Goal: Task Accomplishment & Management: Manage account settings

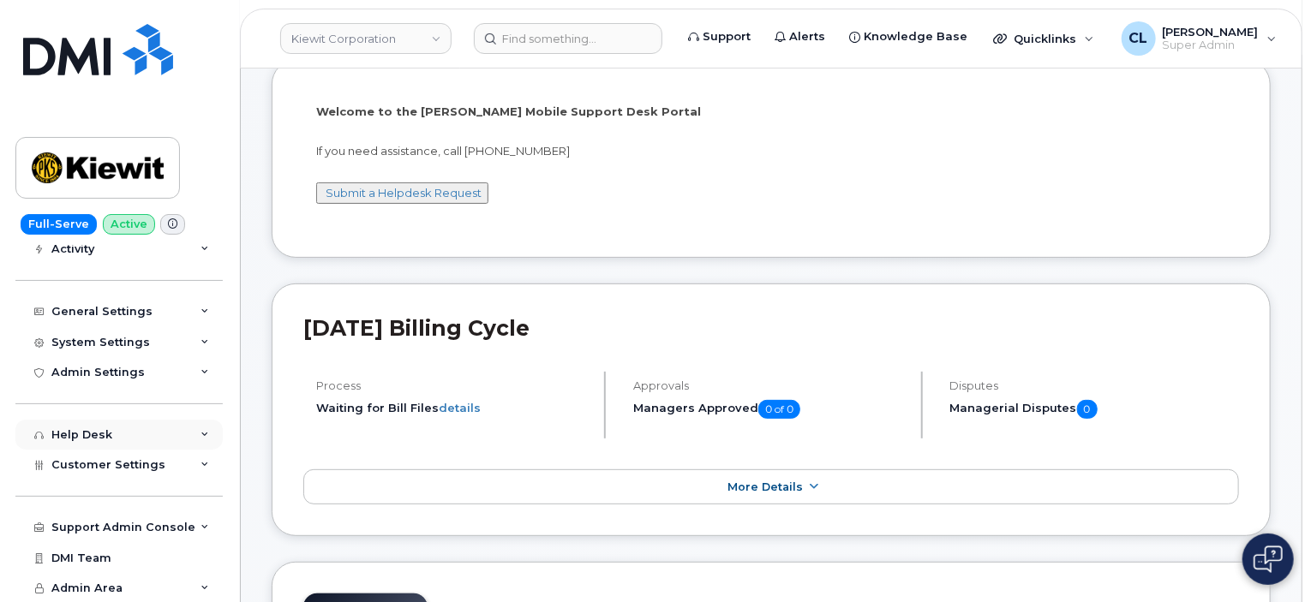
scroll to position [171, 0]
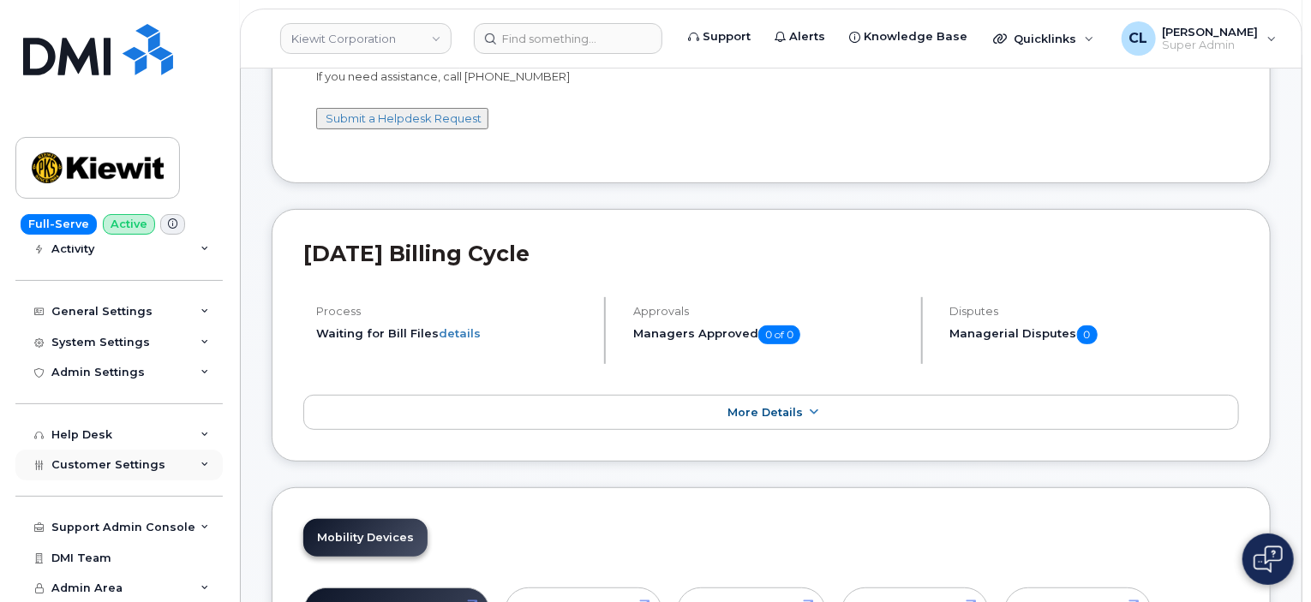
click at [186, 470] on div "Customer Settings" at bounding box center [118, 465] width 207 height 31
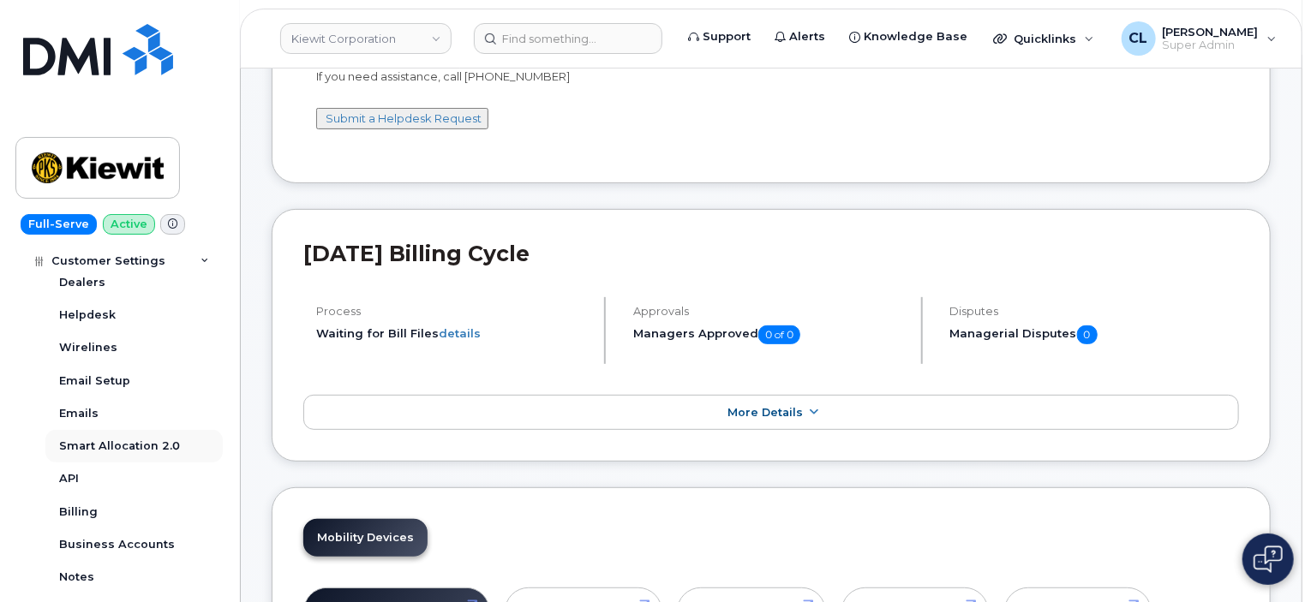
scroll to position [537, 0]
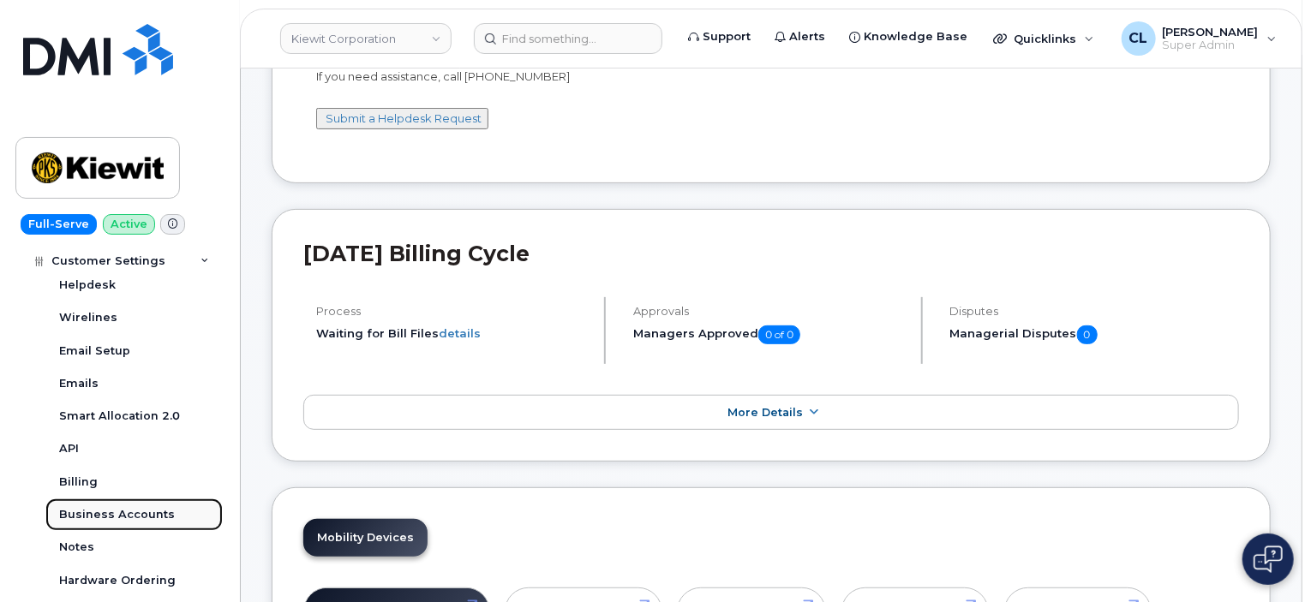
click at [120, 518] on div "Business Accounts" at bounding box center [117, 514] width 116 height 15
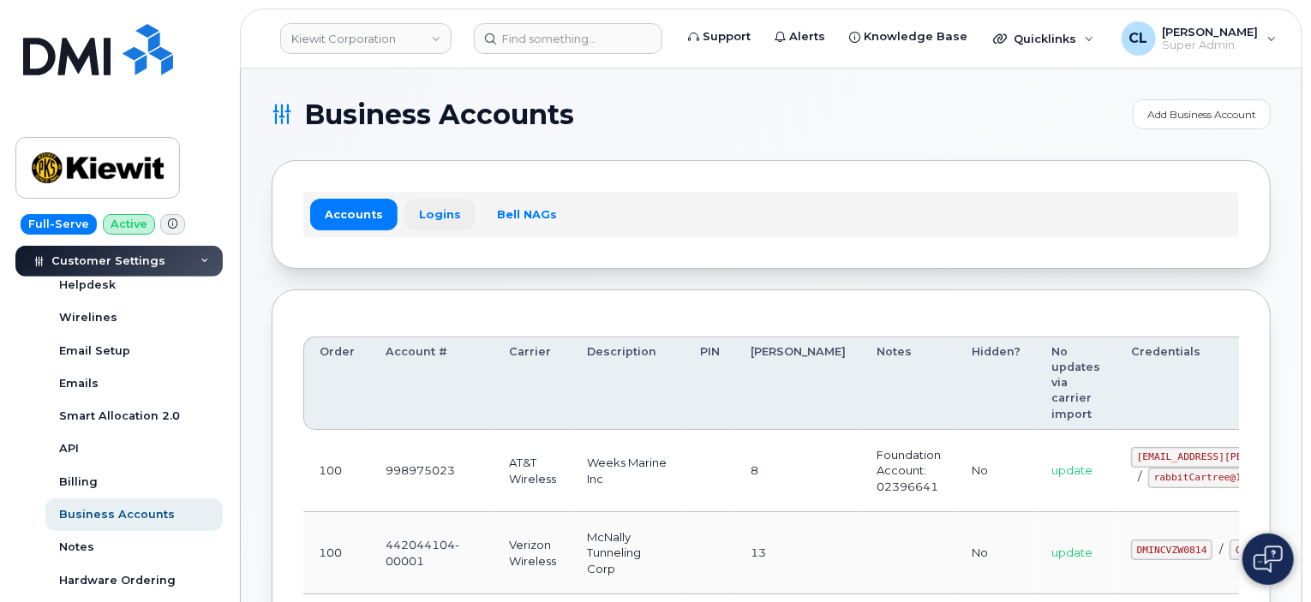
click at [422, 223] on link "Logins" at bounding box center [439, 214] width 71 height 31
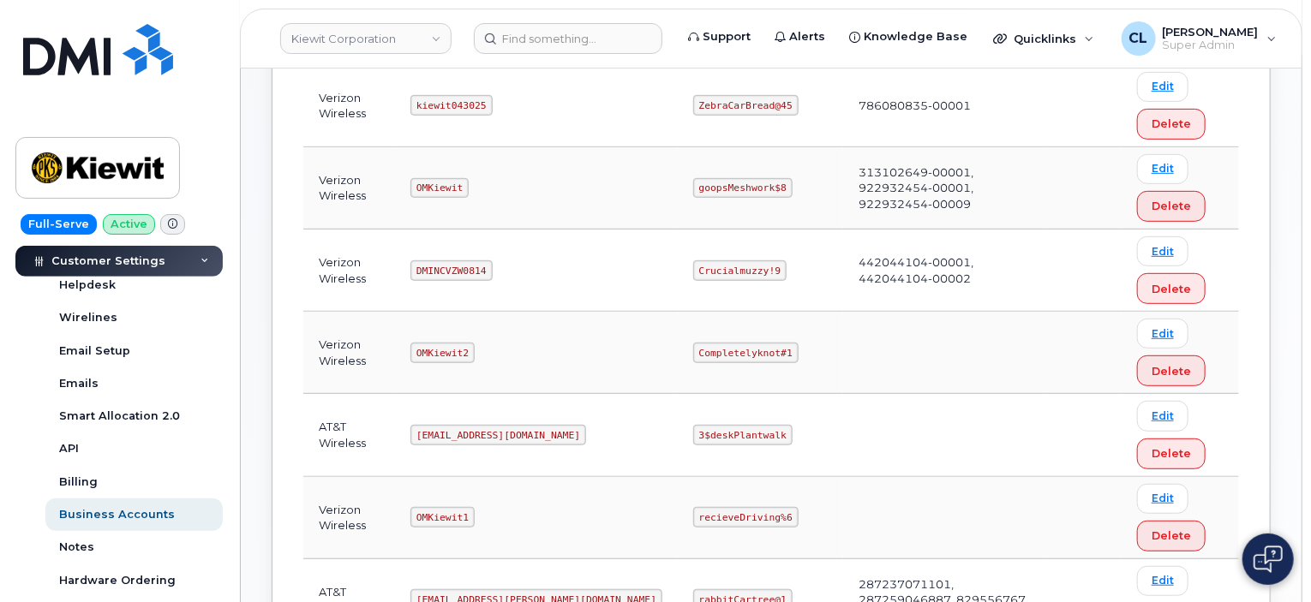
scroll to position [257, 0]
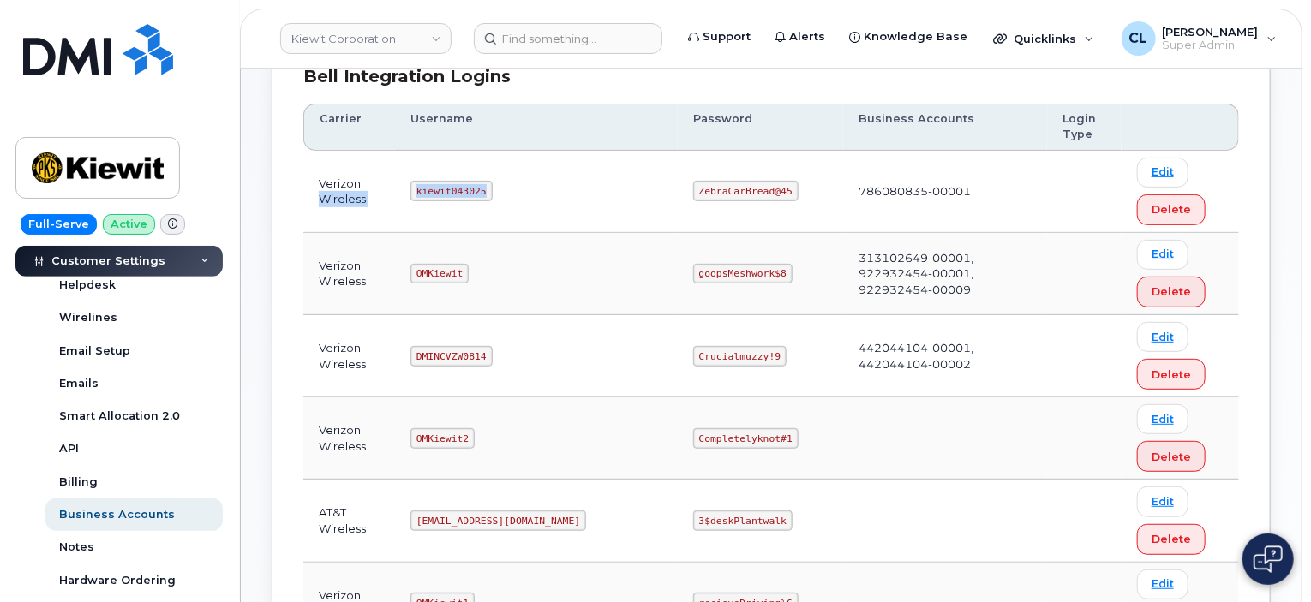
drag, startPoint x: 488, startPoint y: 189, endPoint x: 371, endPoint y: 183, distance: 117.6
click at [371, 233] on tr "Verizon Wireless kiewit043025 ZebraCarBread@45 786080835-00001 Edit Delete" at bounding box center [771, 274] width 936 height 82
click at [487, 211] on td "kiewit043025" at bounding box center [536, 192] width 283 height 82
drag, startPoint x: 492, startPoint y: 192, endPoint x: 425, endPoint y: 191, distance: 66.9
click at [425, 191] on code "kiewit043025" at bounding box center [450, 191] width 81 height 21
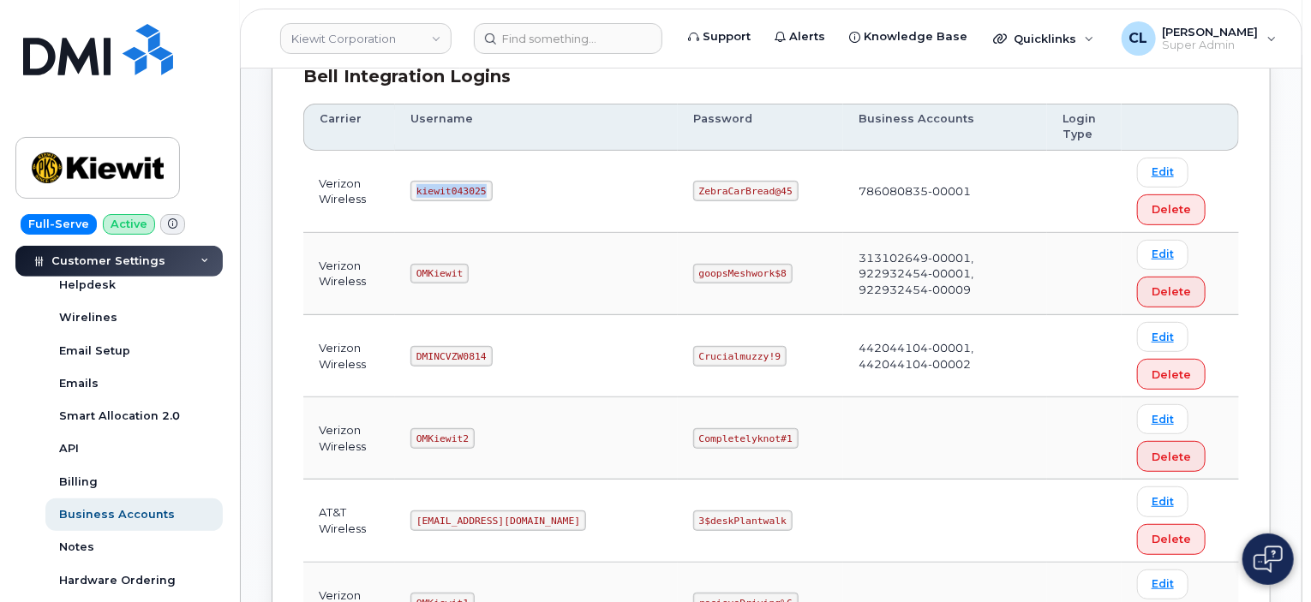
copy code "kiewit043025"
drag, startPoint x: 714, startPoint y: 191, endPoint x: 620, endPoint y: 189, distance: 93.4
click at [678, 189] on td "ZebraCarBread@45" at bounding box center [760, 192] width 165 height 82
copy code "ZebraCarBread@45"
click at [567, 38] on input at bounding box center [568, 38] width 189 height 31
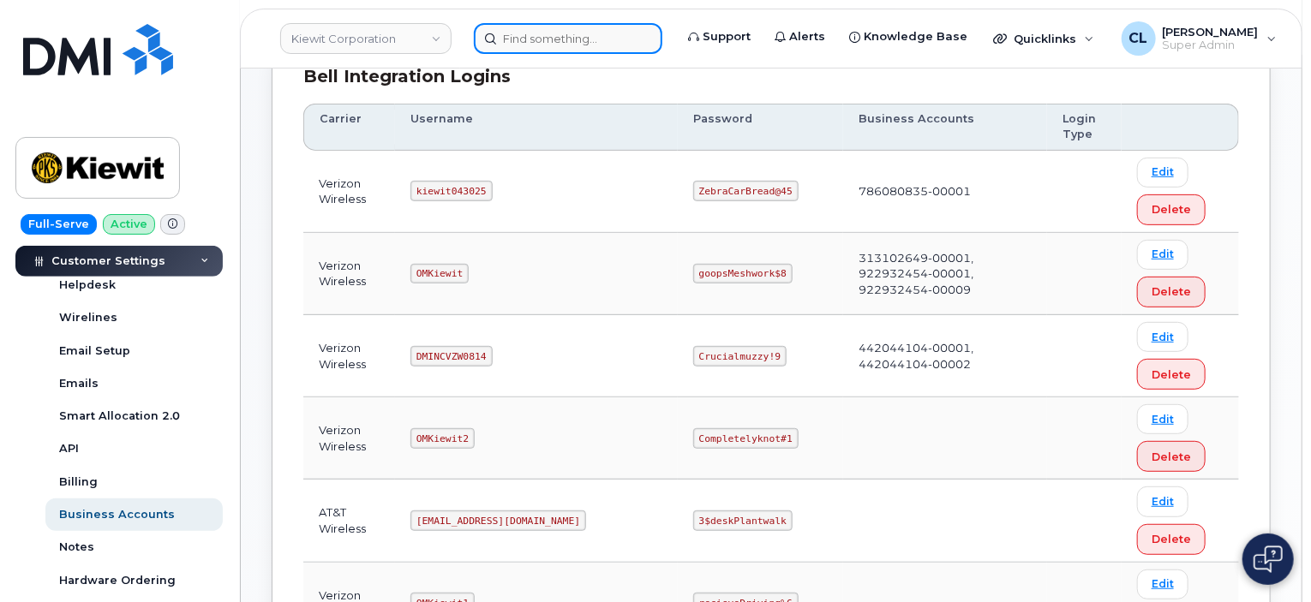
paste input "299241"
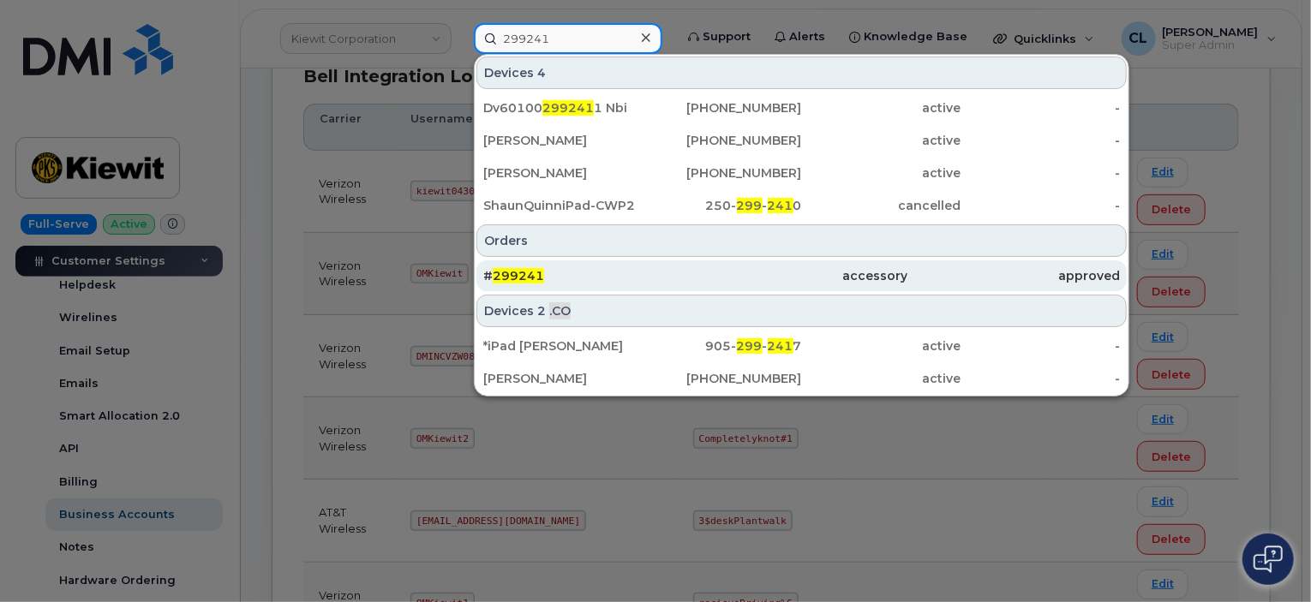
type input "299241"
click at [696, 285] on div "# 299241" at bounding box center [802, 276] width 213 height 31
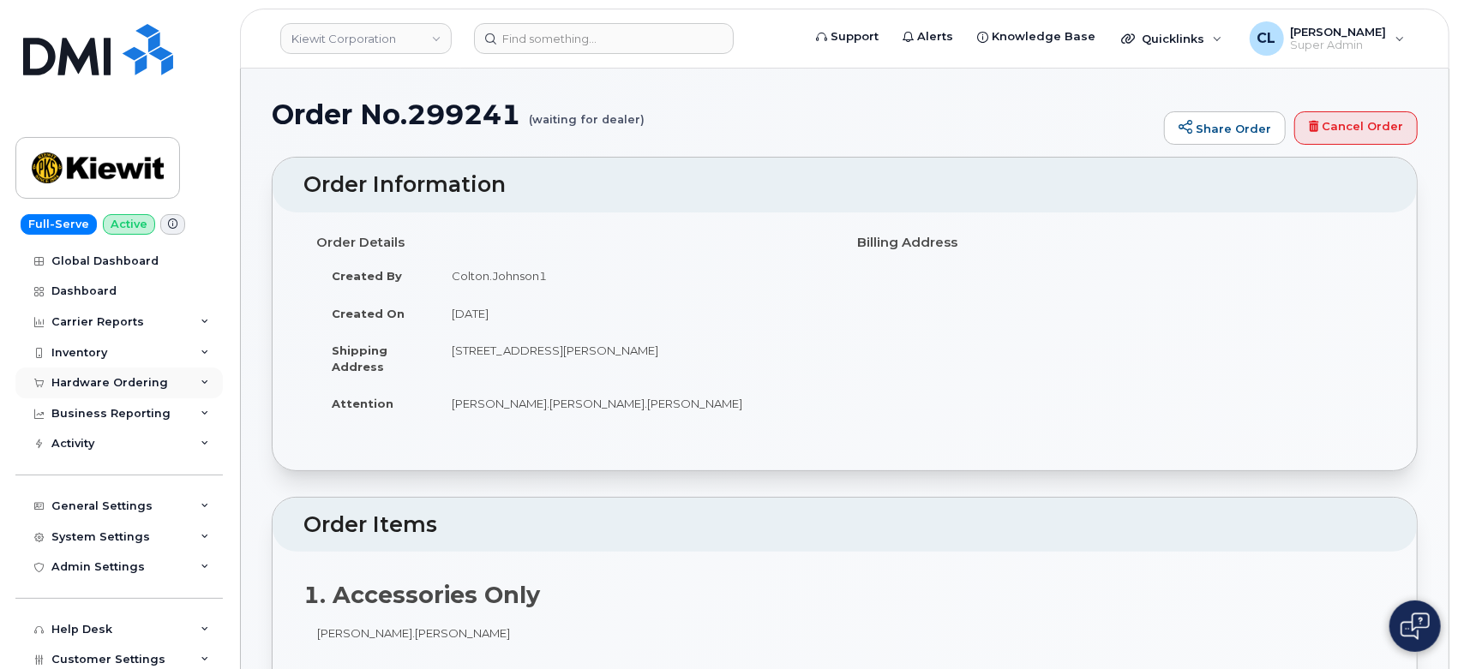
click at [199, 388] on div "Hardware Ordering" at bounding box center [118, 383] width 207 height 31
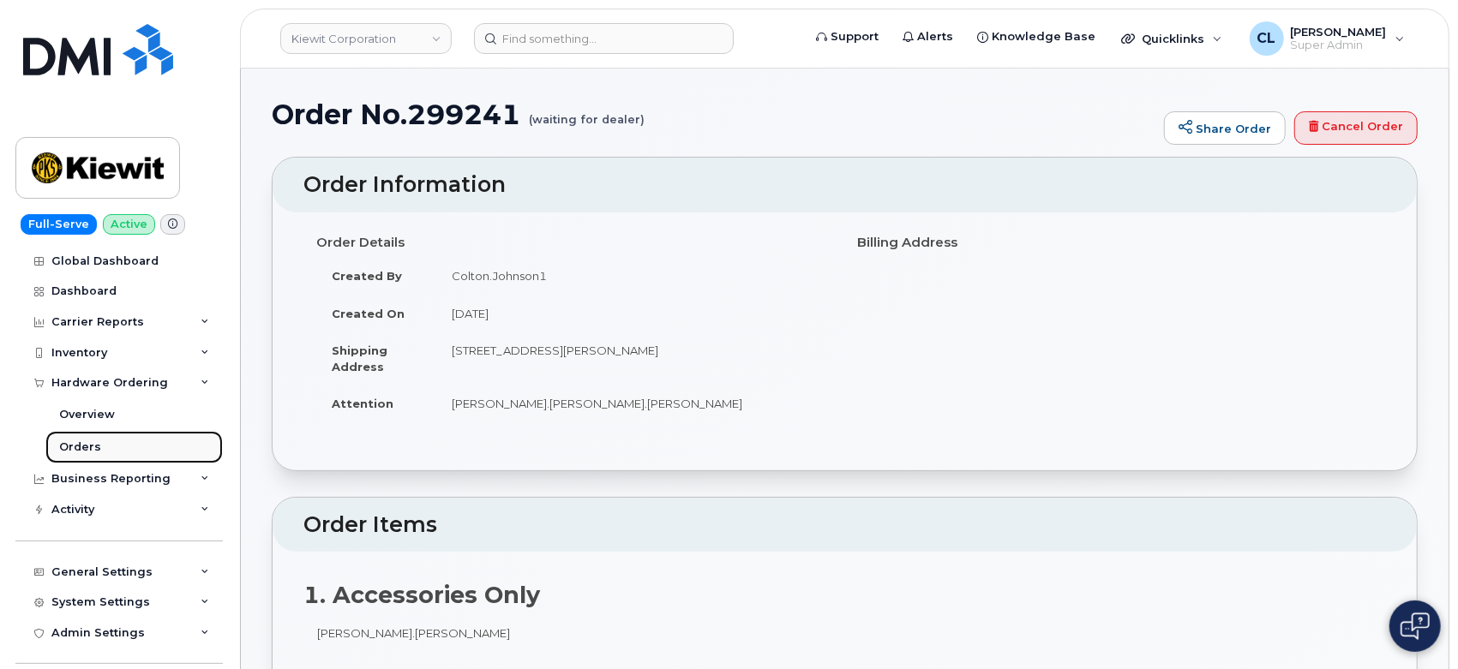
click at [108, 446] on link "Orders" at bounding box center [133, 447] width 177 height 33
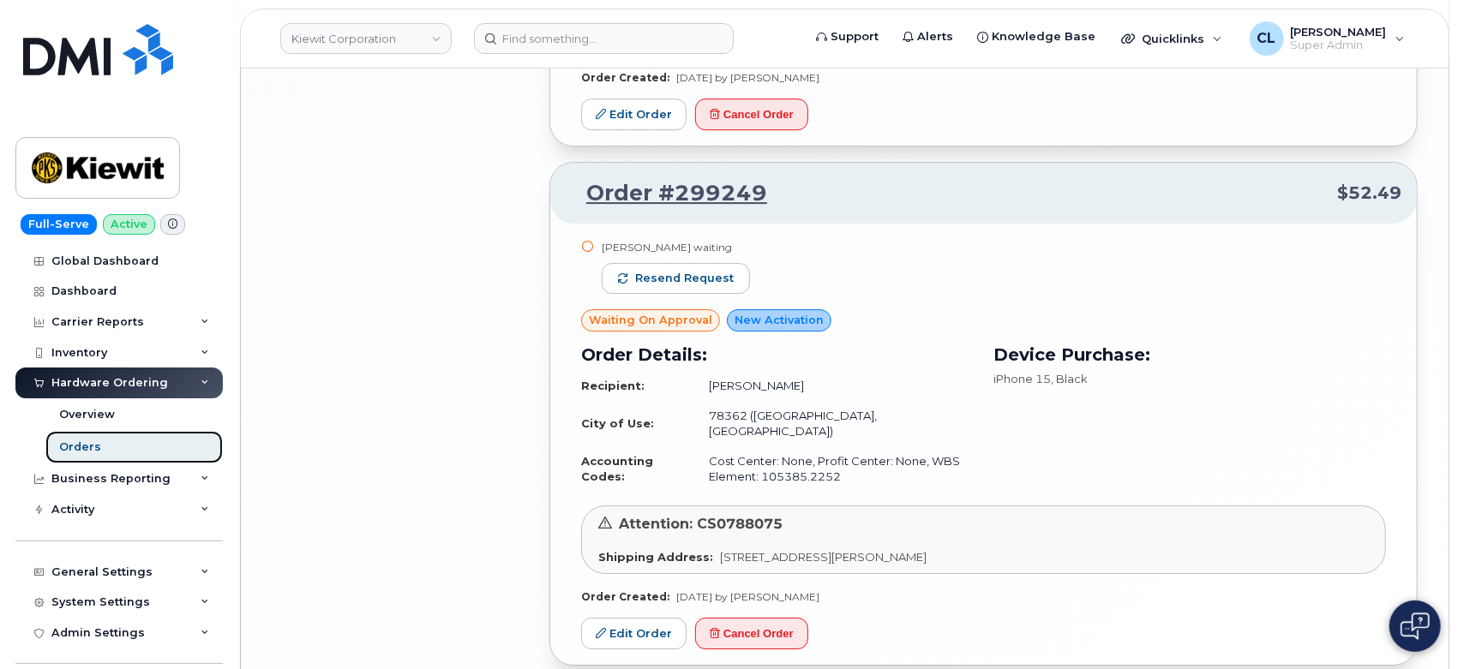
scroll to position [3820, 0]
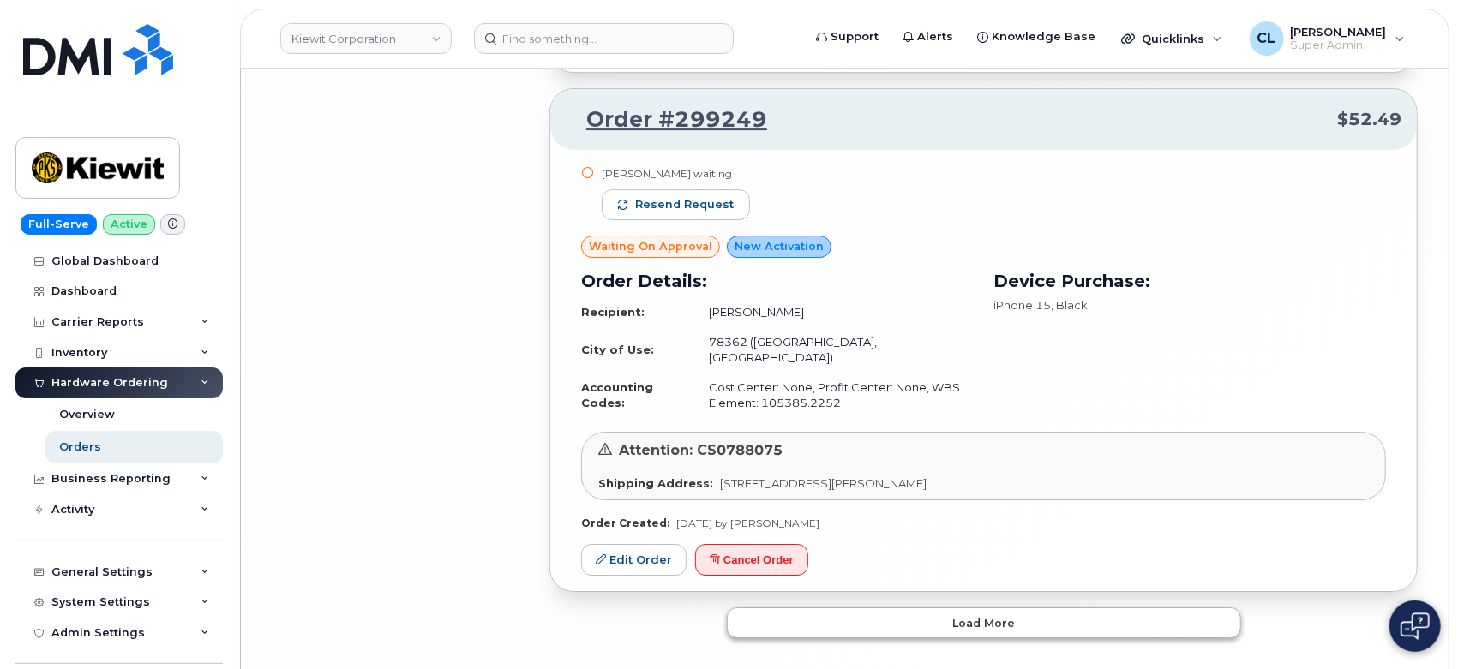
click at [952, 608] on button "Load more" at bounding box center [984, 623] width 514 height 31
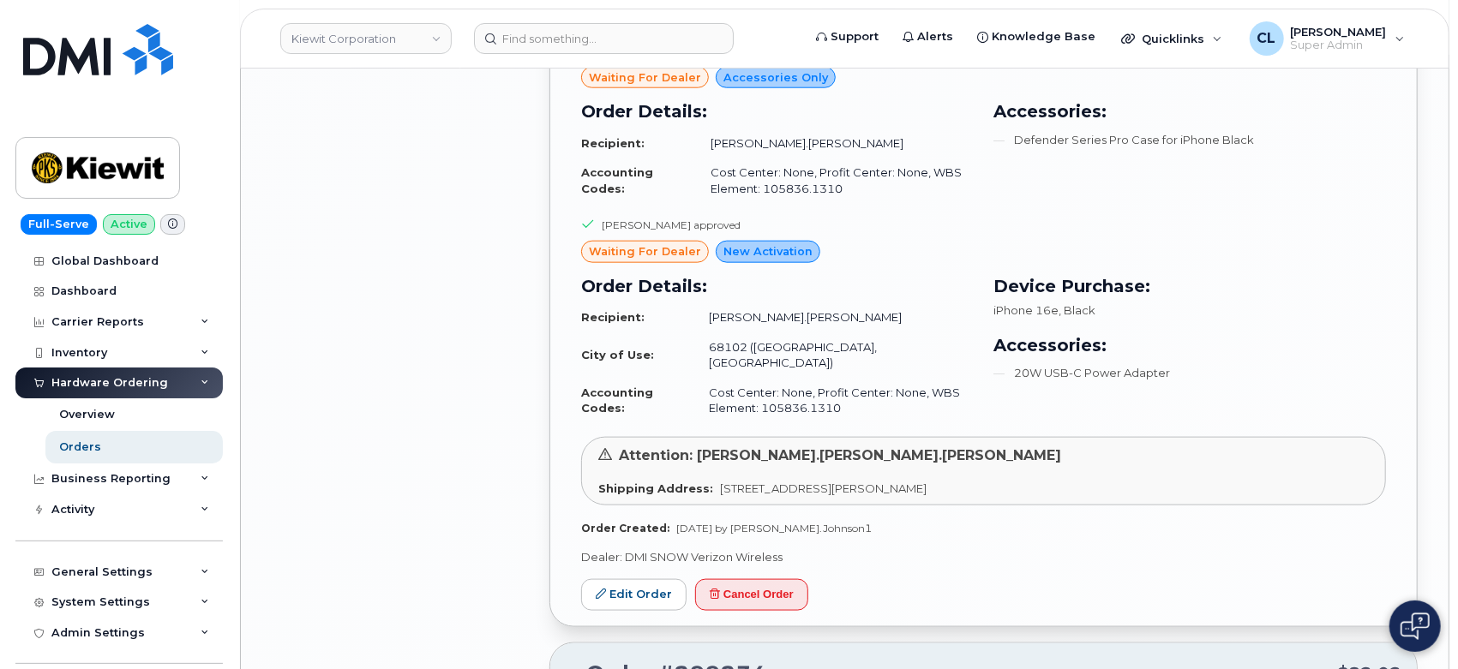
scroll to position [5630, 0]
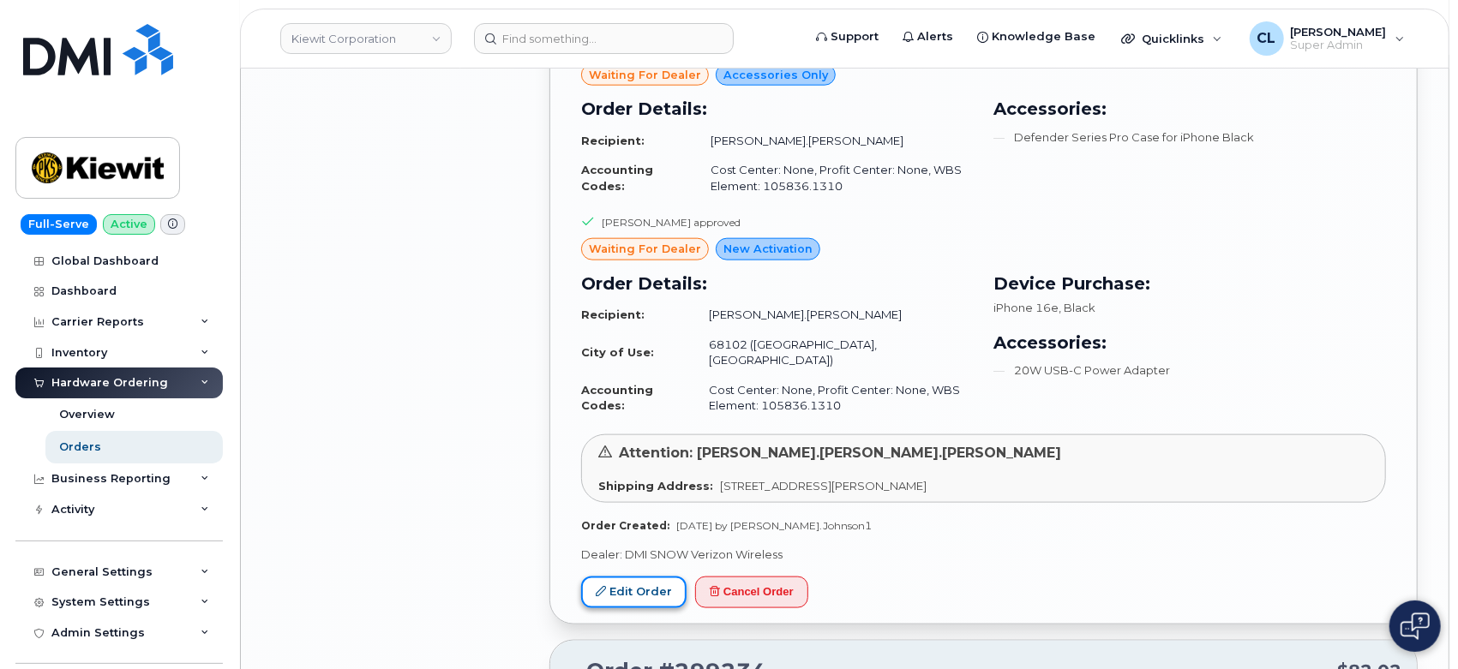
click at [638, 577] on link "Edit Order" at bounding box center [633, 593] width 105 height 32
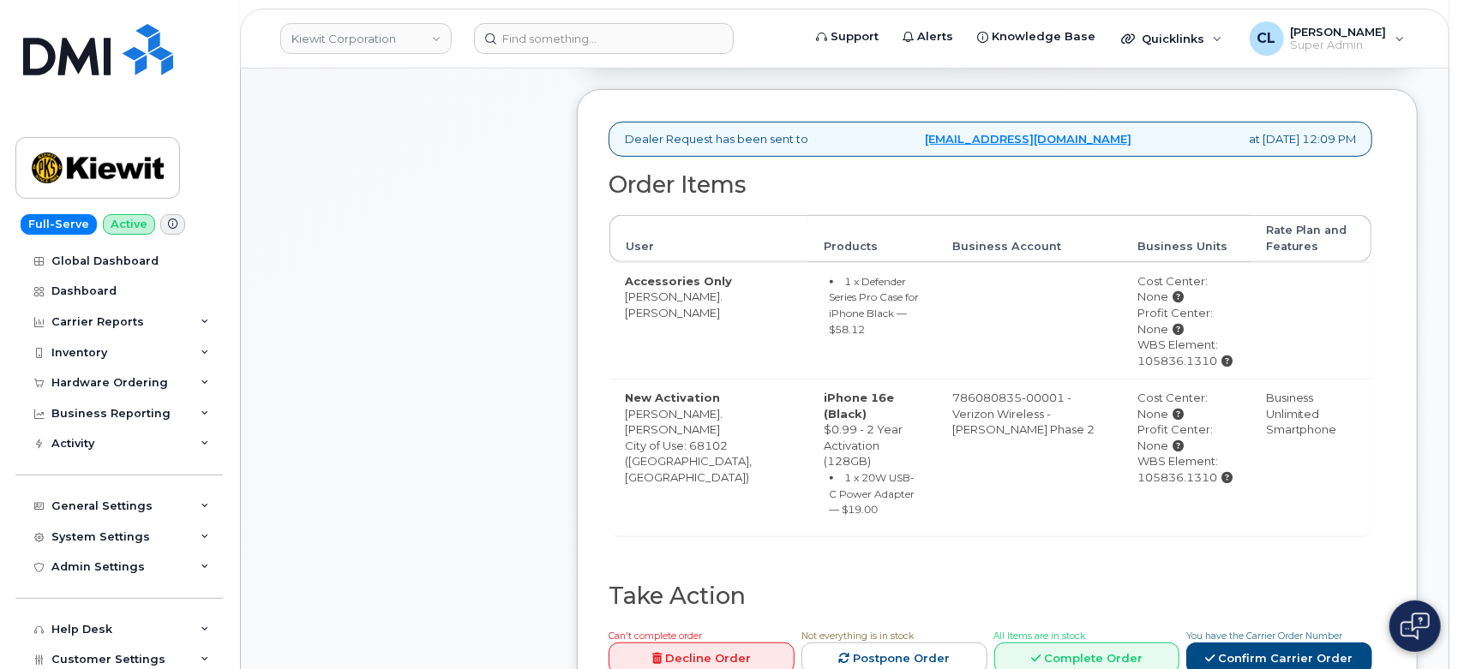
scroll to position [761, 0]
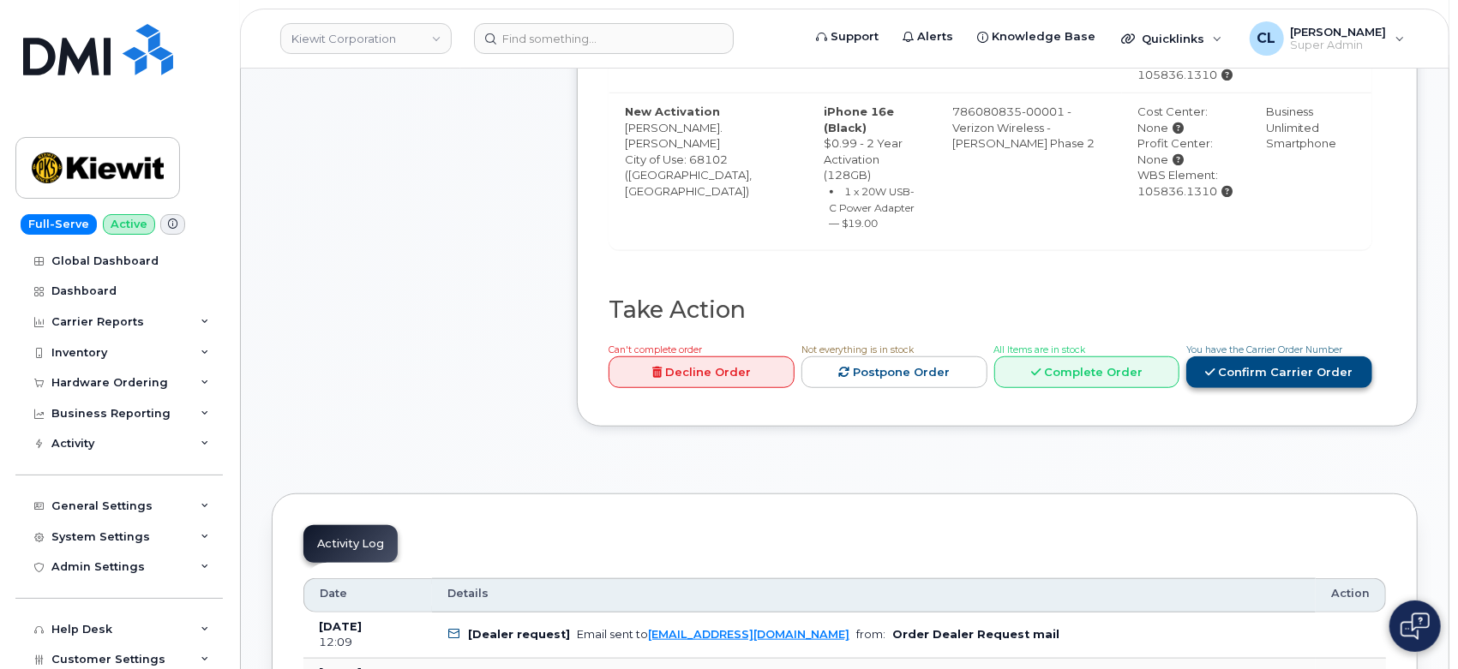
click at [1265, 357] on link "Confirm Carrier Order" at bounding box center [1279, 373] width 186 height 32
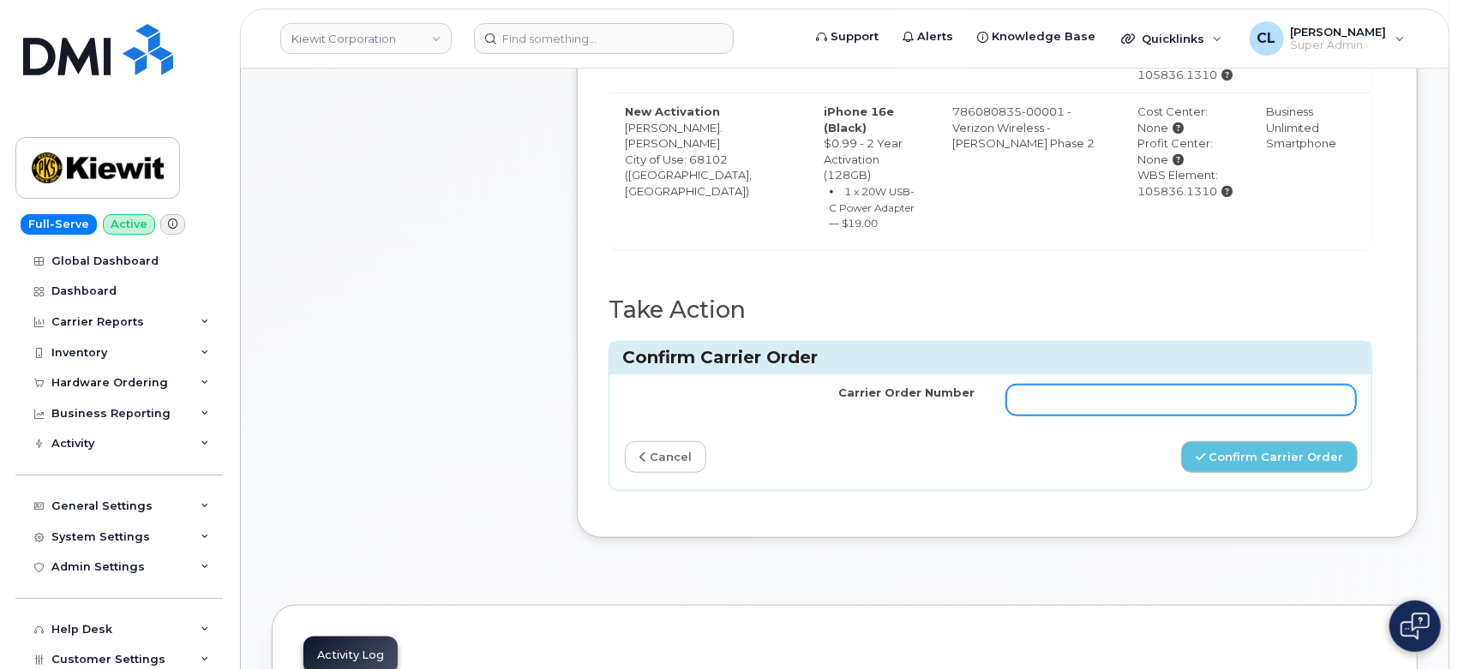
click at [1201, 385] on input "Carrier Order Number" at bounding box center [1181, 400] width 351 height 31
paste input "MB3000589814569"
type input "MB3000589814569"
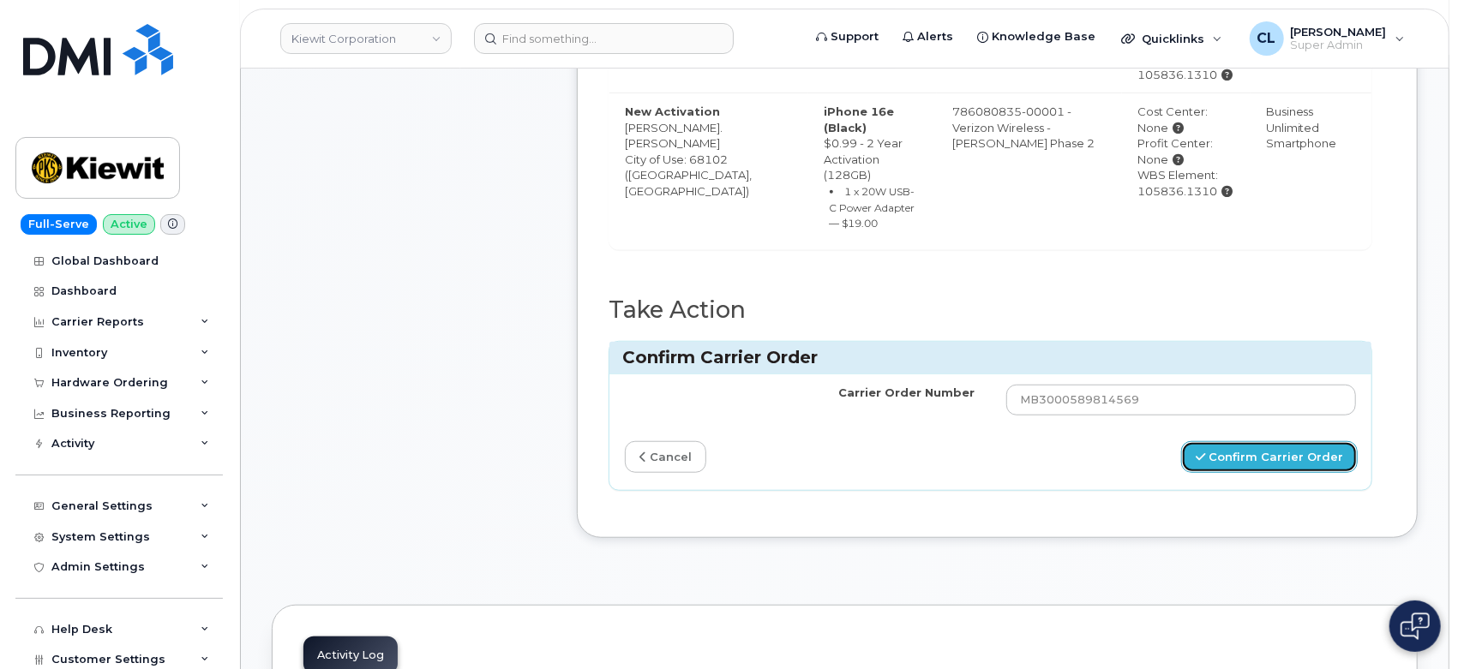
click at [1279, 441] on button "Confirm Carrier Order" at bounding box center [1269, 457] width 177 height 32
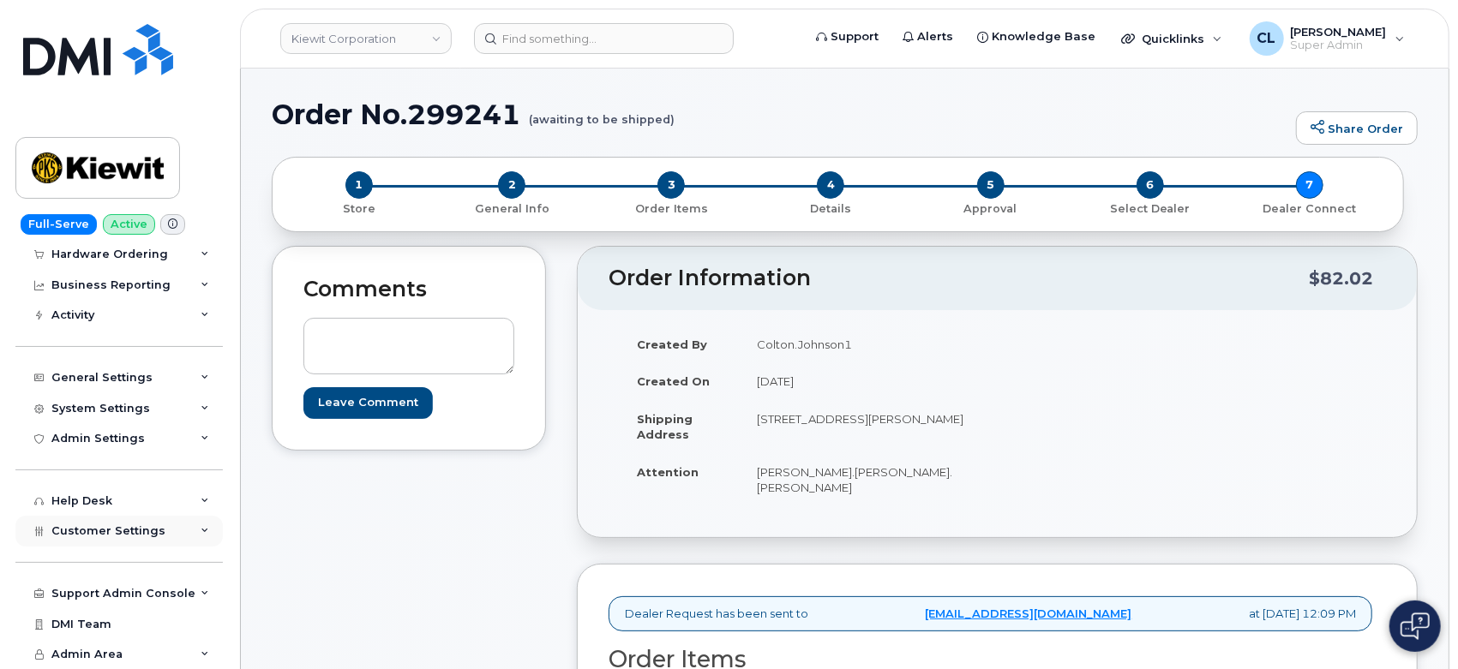
click at [201, 534] on icon at bounding box center [205, 531] width 9 height 9
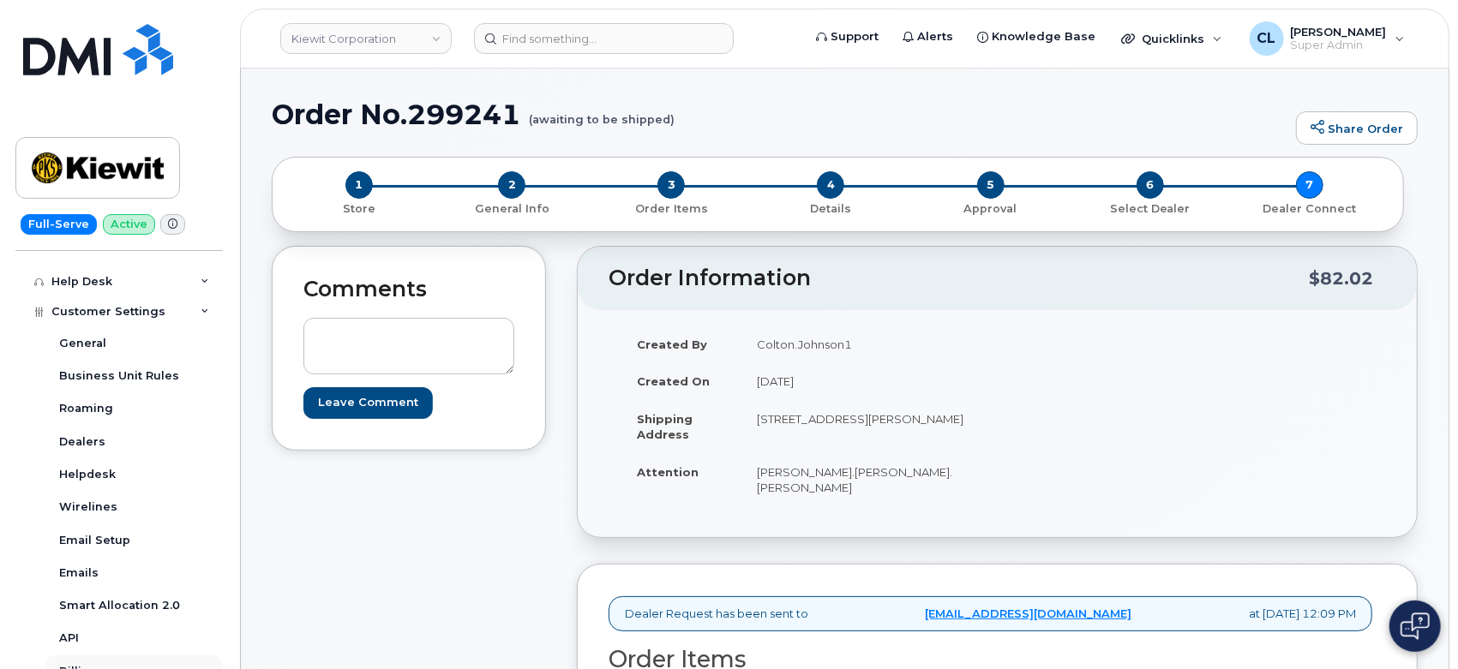
scroll to position [509, 0]
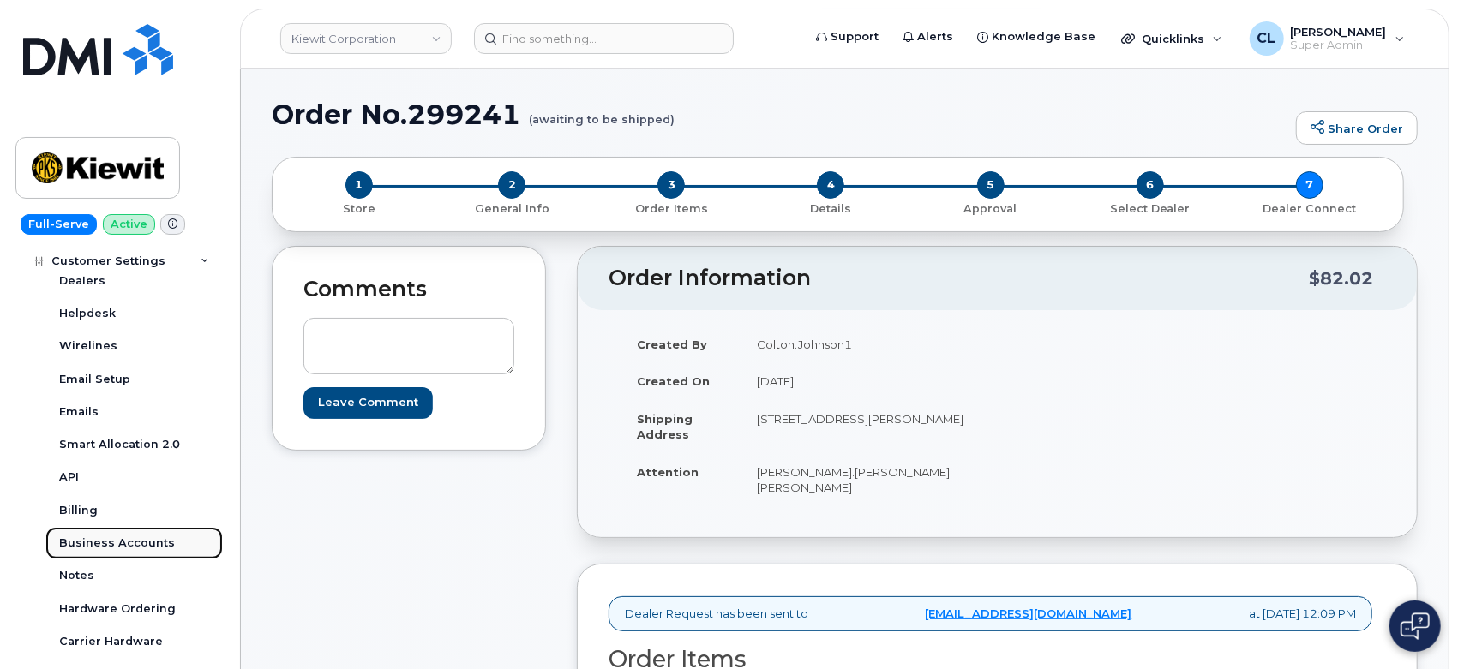
click at [137, 546] on div "Business Accounts" at bounding box center [117, 543] width 116 height 15
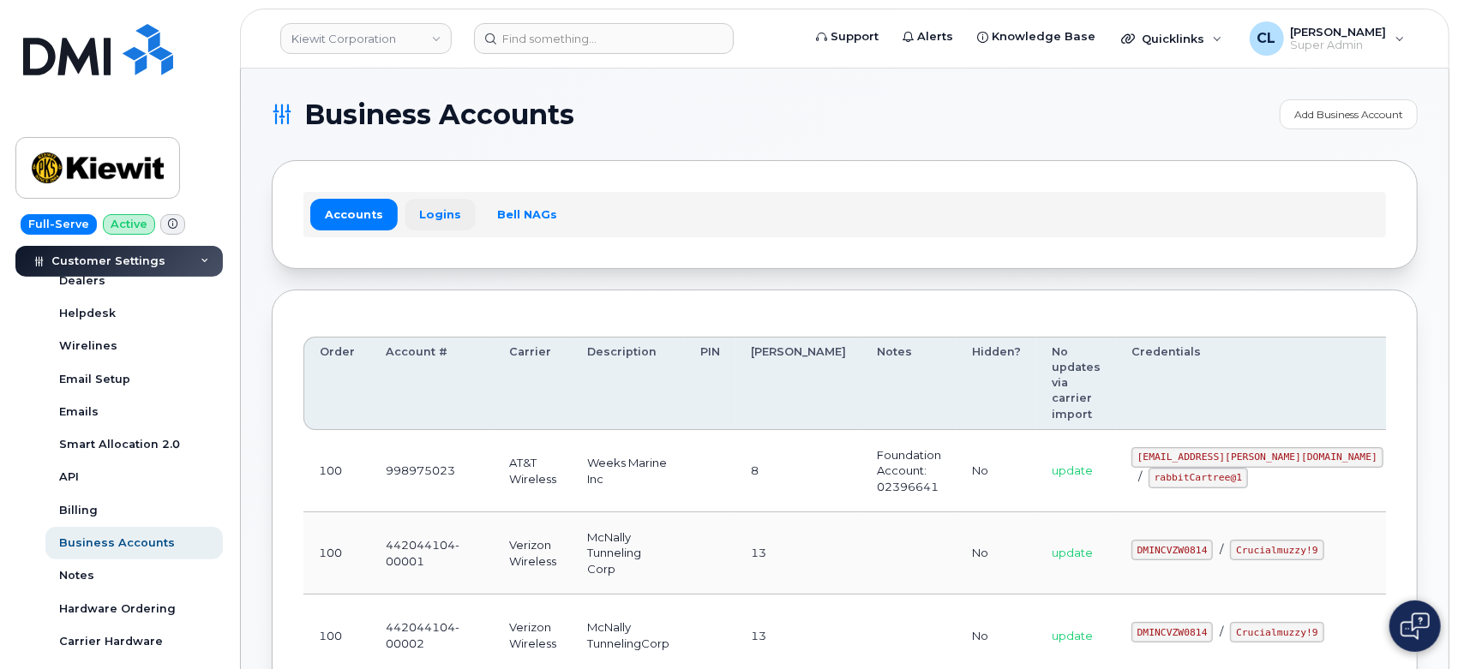
click at [416, 212] on link "Logins" at bounding box center [439, 214] width 71 height 31
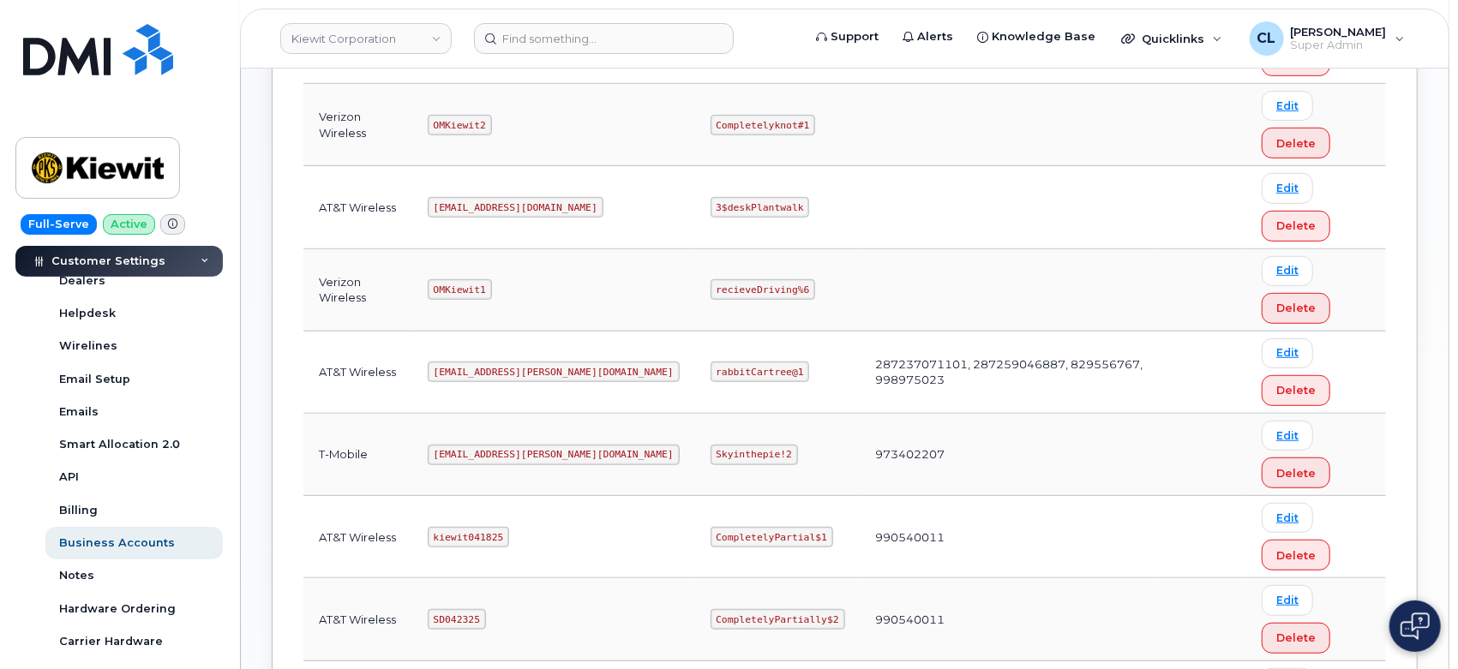
scroll to position [666, 0]
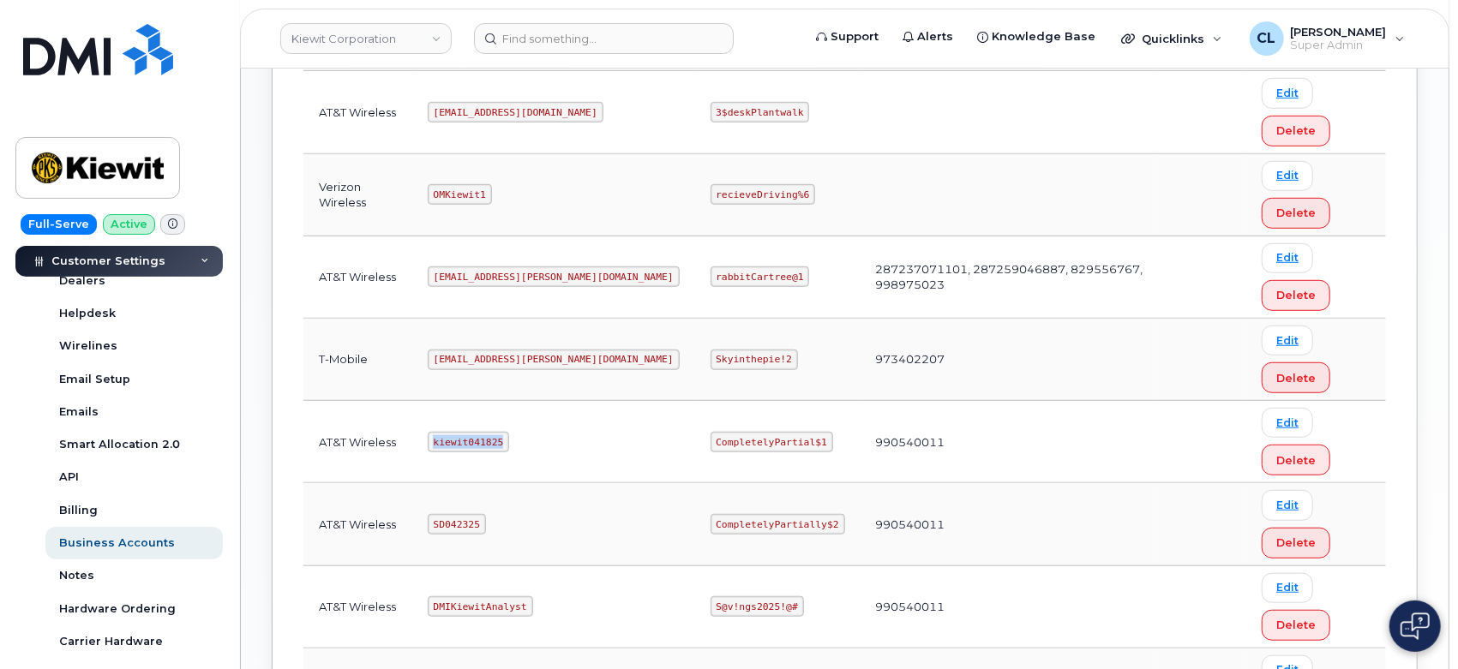
drag, startPoint x: 509, startPoint y: 440, endPoint x: 422, endPoint y: 435, distance: 86.7
click at [422, 435] on td "kiewit041825" at bounding box center [553, 442] width 283 height 82
copy code "kiewit041825"
drag, startPoint x: 750, startPoint y: 437, endPoint x: 638, endPoint y: 436, distance: 112.3
click at [695, 436] on td "CompletelyPartial$1" at bounding box center [777, 442] width 165 height 82
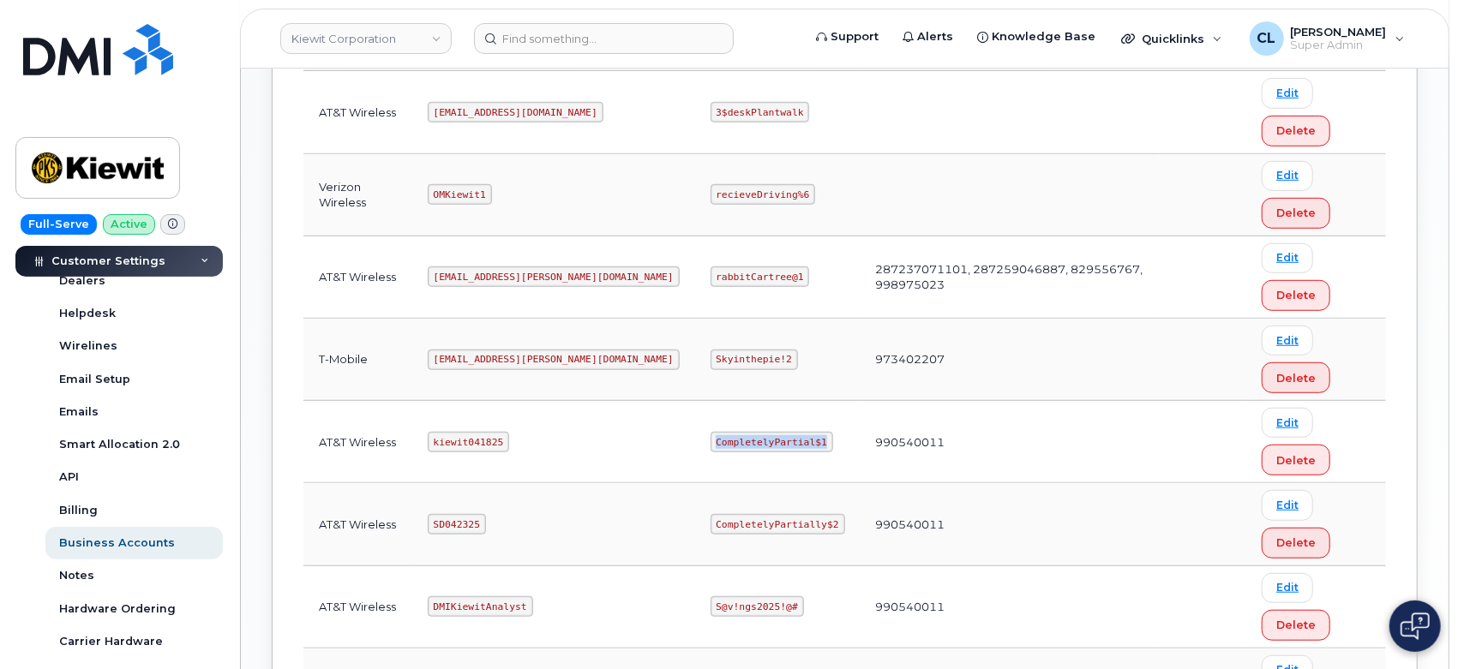
copy code "CompletelyPartial$1"
